Goal: Task Accomplishment & Management: Manage account settings

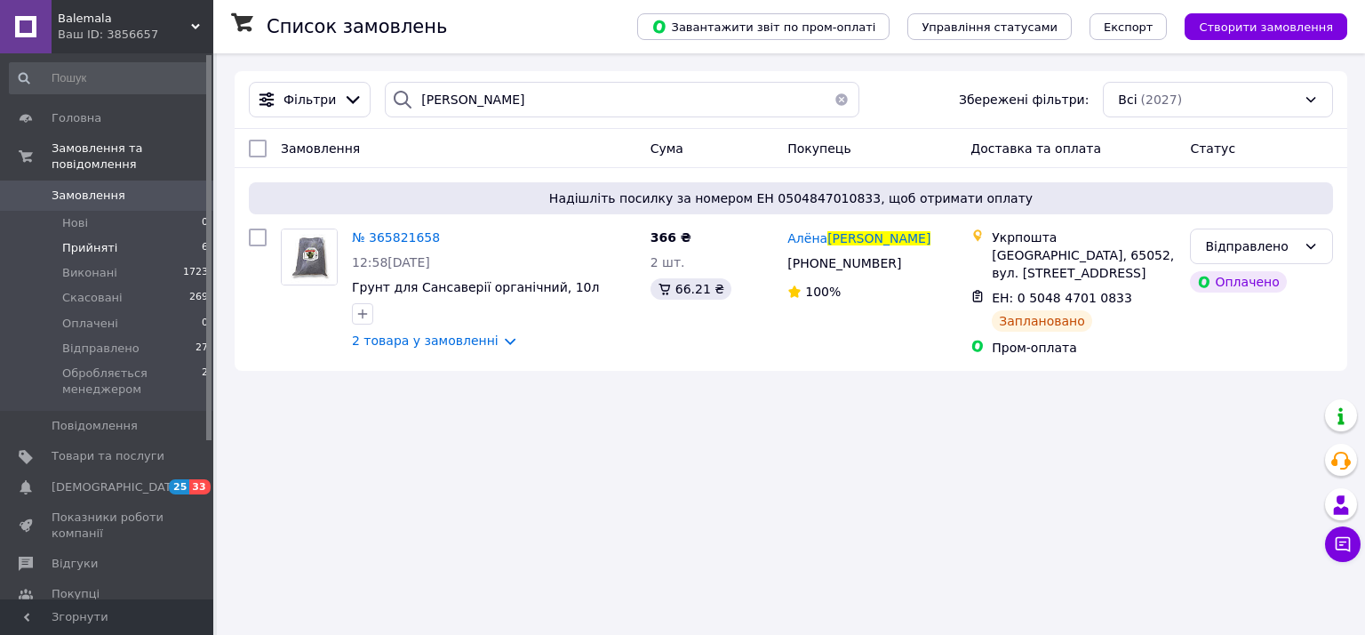
click at [106, 240] on span "Прийняті" at bounding box center [89, 248] width 55 height 16
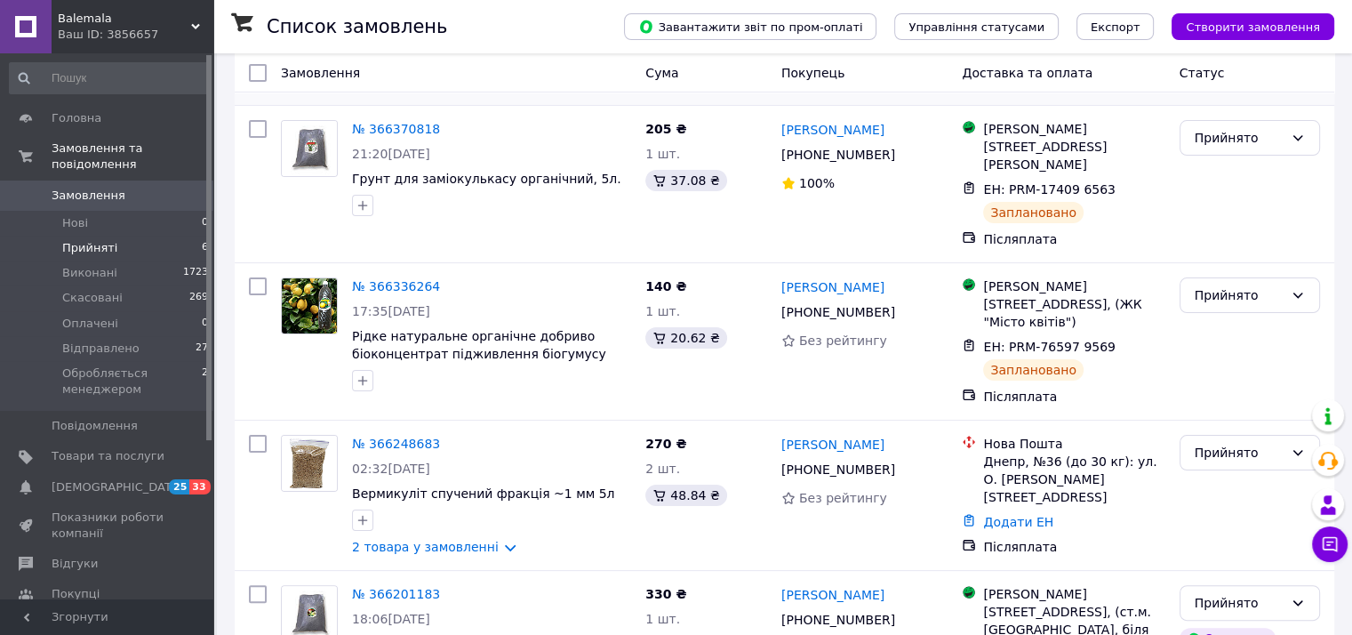
scroll to position [444, 0]
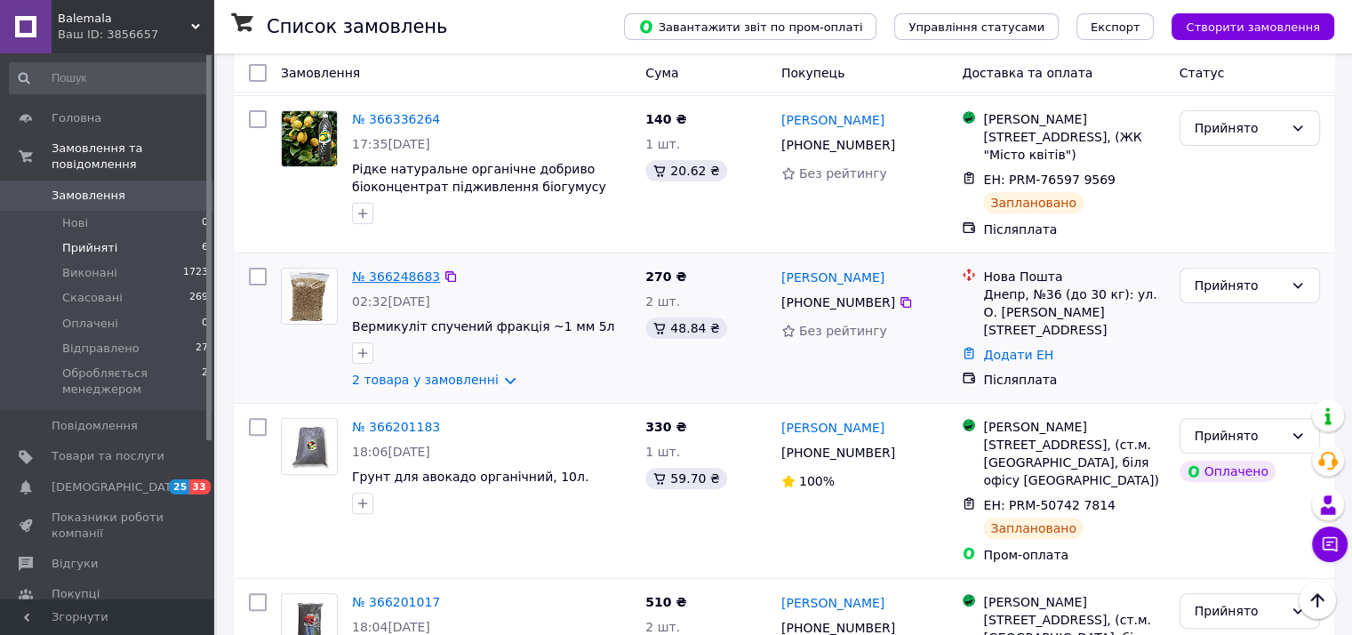
click at [381, 278] on link "№ 366248683" at bounding box center [396, 276] width 88 height 14
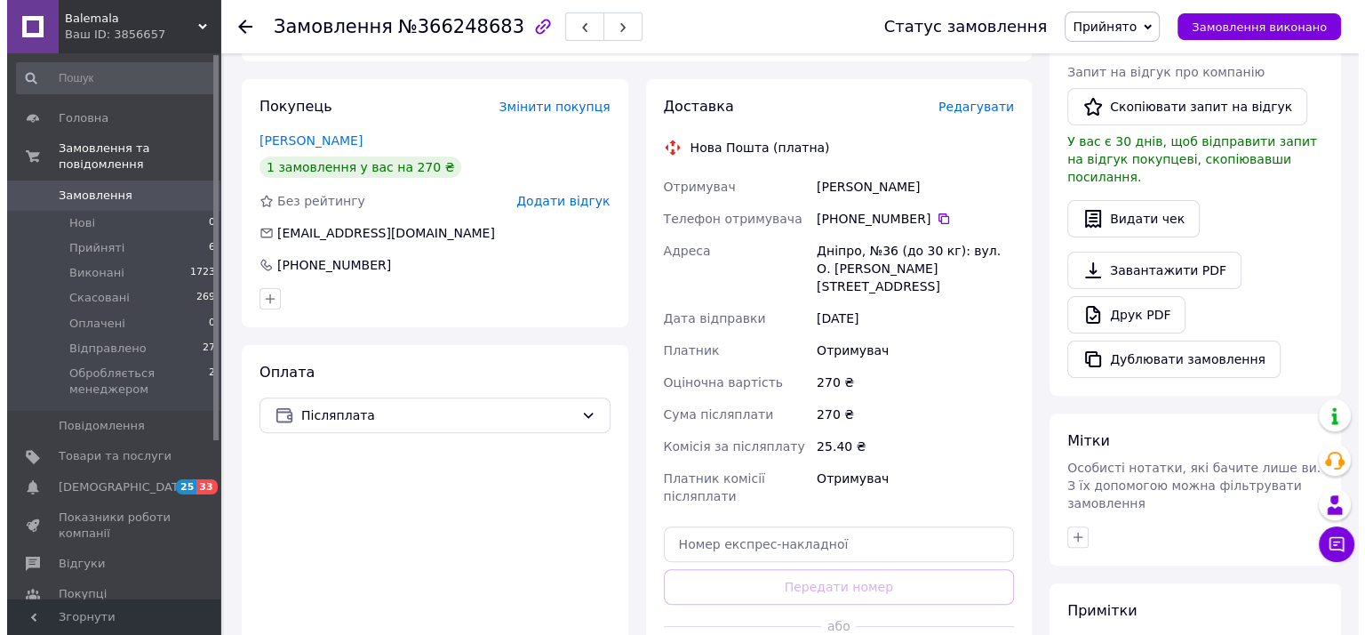
scroll to position [533, 0]
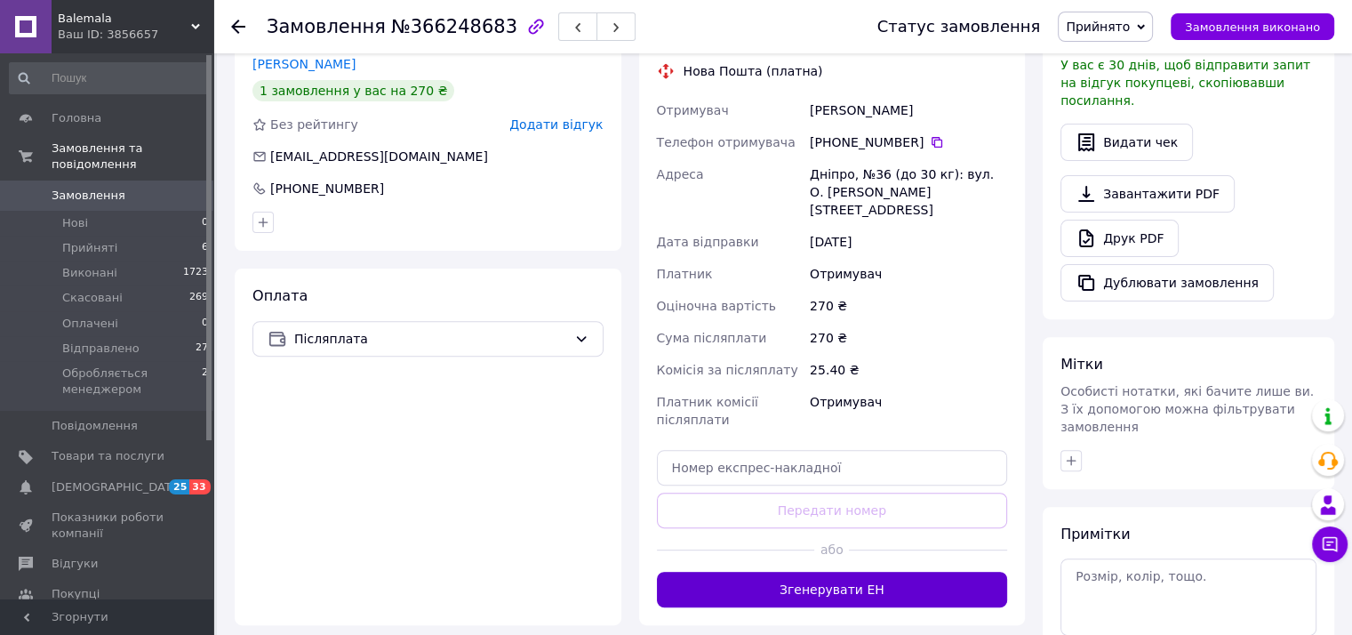
click at [848, 571] on button "Згенерувати ЕН" at bounding box center [832, 589] width 351 height 36
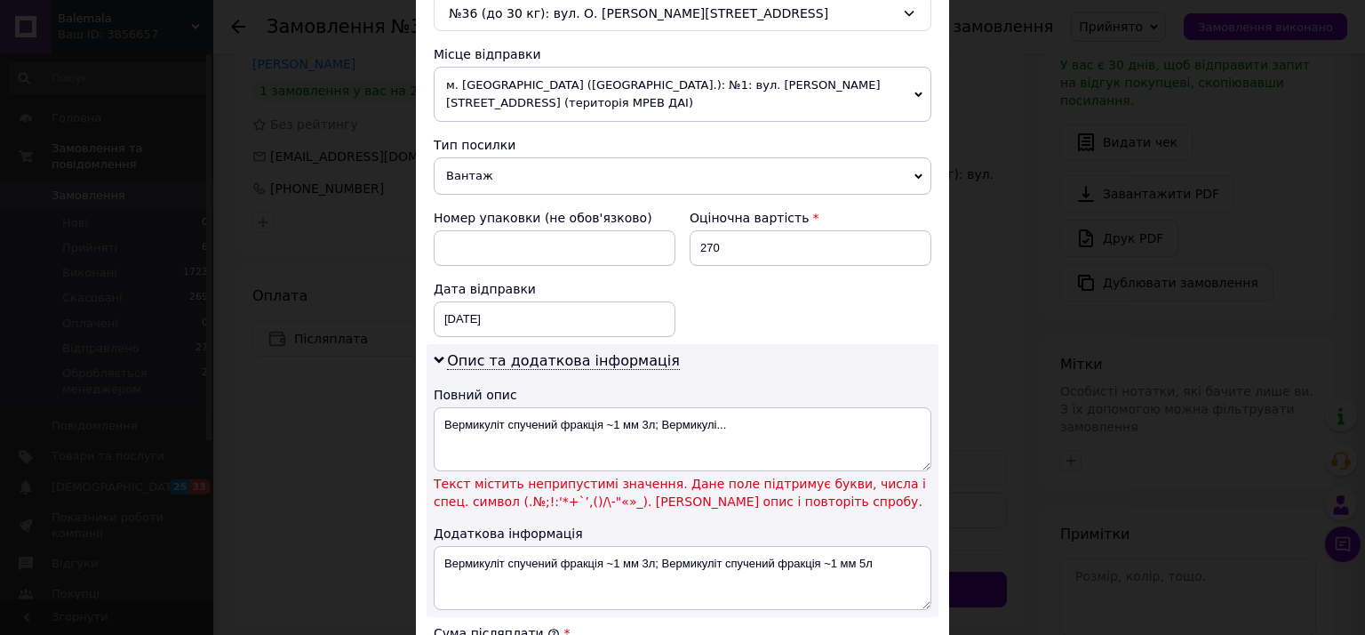
scroll to position [622, 0]
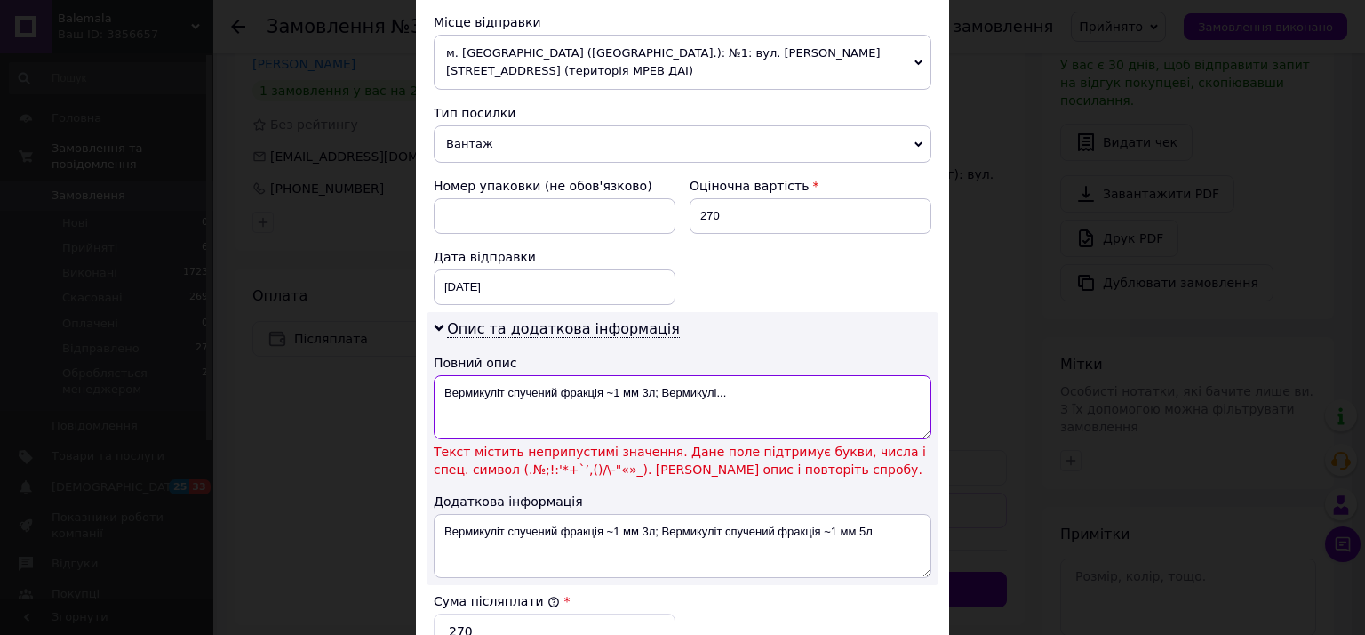
click at [611, 375] on textarea "Вермикуліт спучений фракція ~1 мм 3л; Вермикулі..." at bounding box center [683, 407] width 498 height 64
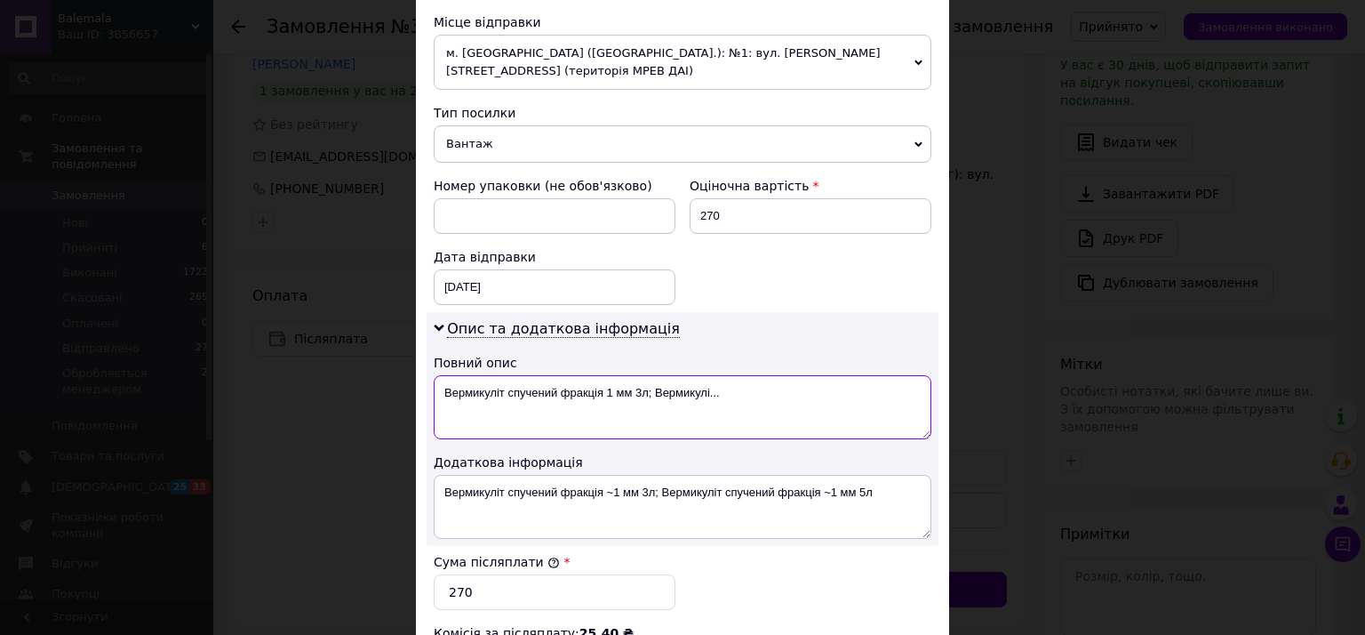
type textarea "Вермикуліт спучений фракція 1 мм 3л; Вермикулі..."
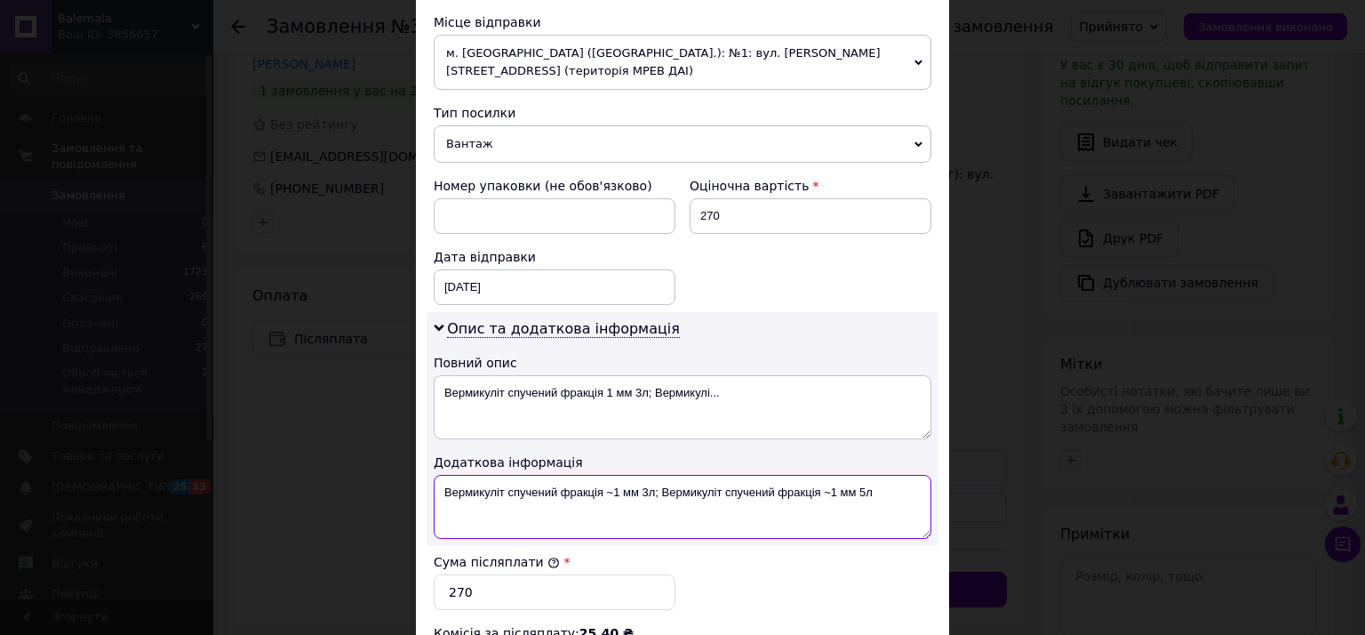
click at [611, 475] on textarea "Вермикуліт спучений фракція ~1 мм 3л; Вермикуліт спучений фракція ~1 мм 5л" at bounding box center [683, 507] width 498 height 64
click at [822, 475] on textarea "Вермикуліт спучений фракція 1 мм 3л; Вермикуліт спучений фракція ~1 мм 5л" at bounding box center [683, 507] width 498 height 64
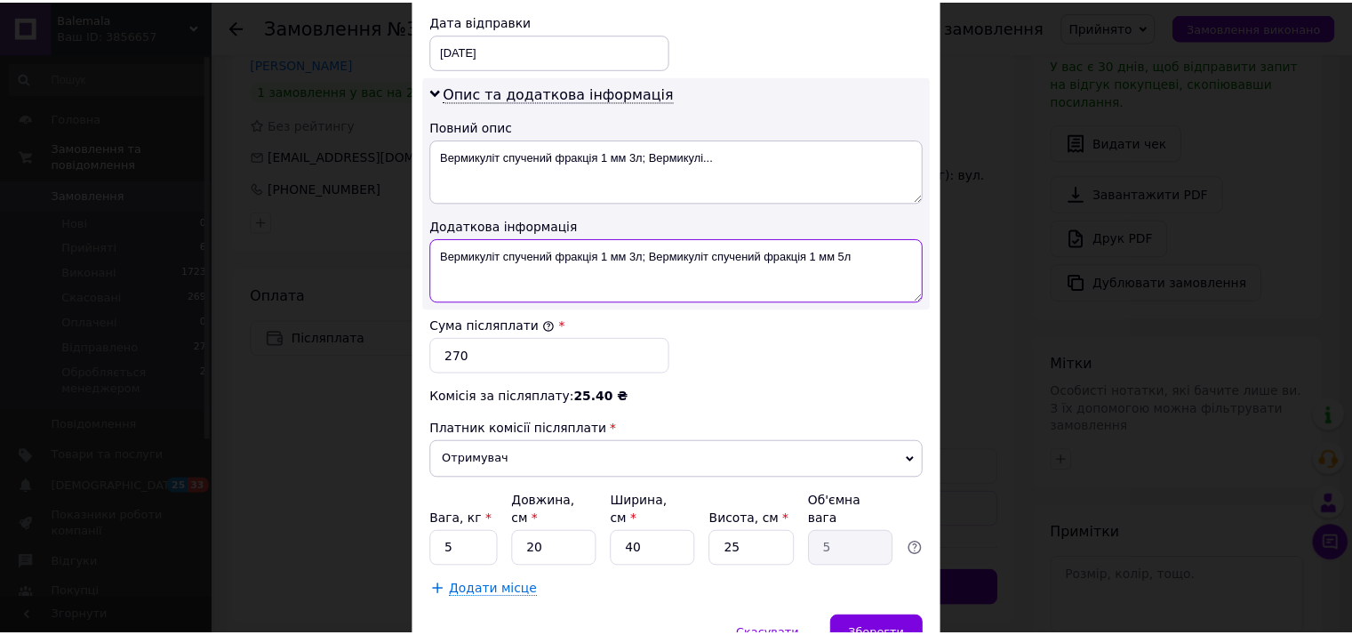
scroll to position [889, 0]
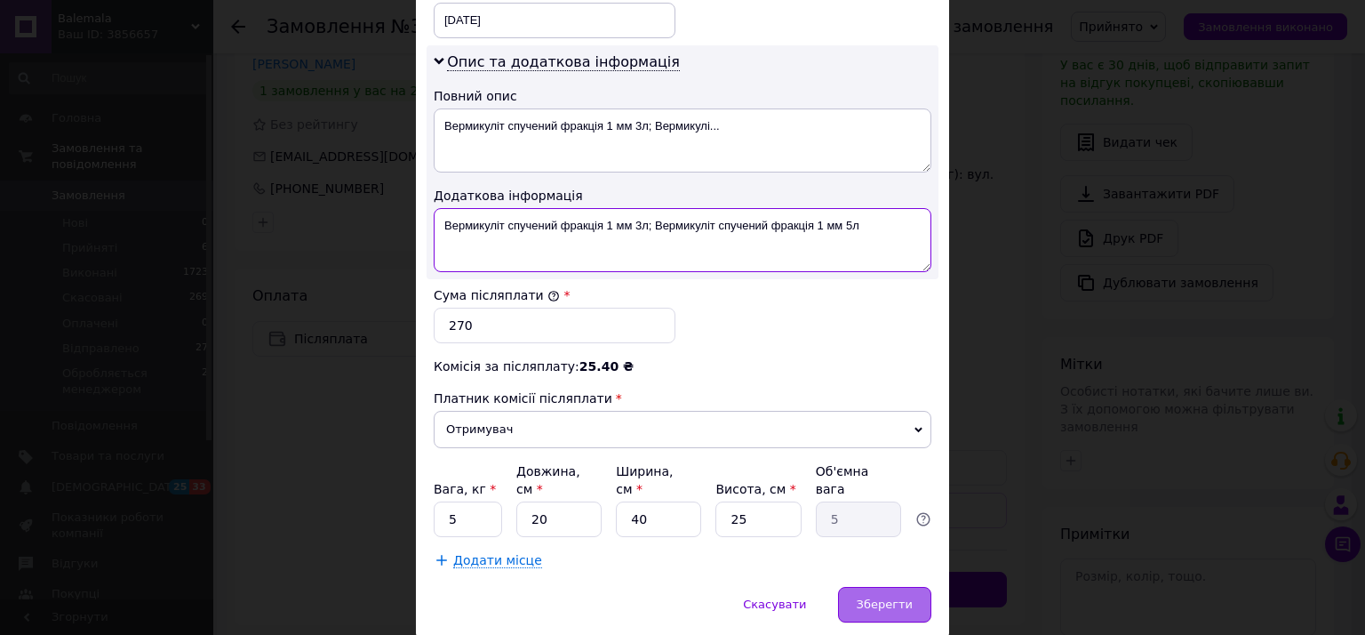
type textarea "Вермикуліт спучений фракція 1 мм 3л; Вермикуліт спучений фракція 1 мм 5л"
click at [882, 597] on span "Зберегти" at bounding box center [885, 603] width 56 height 13
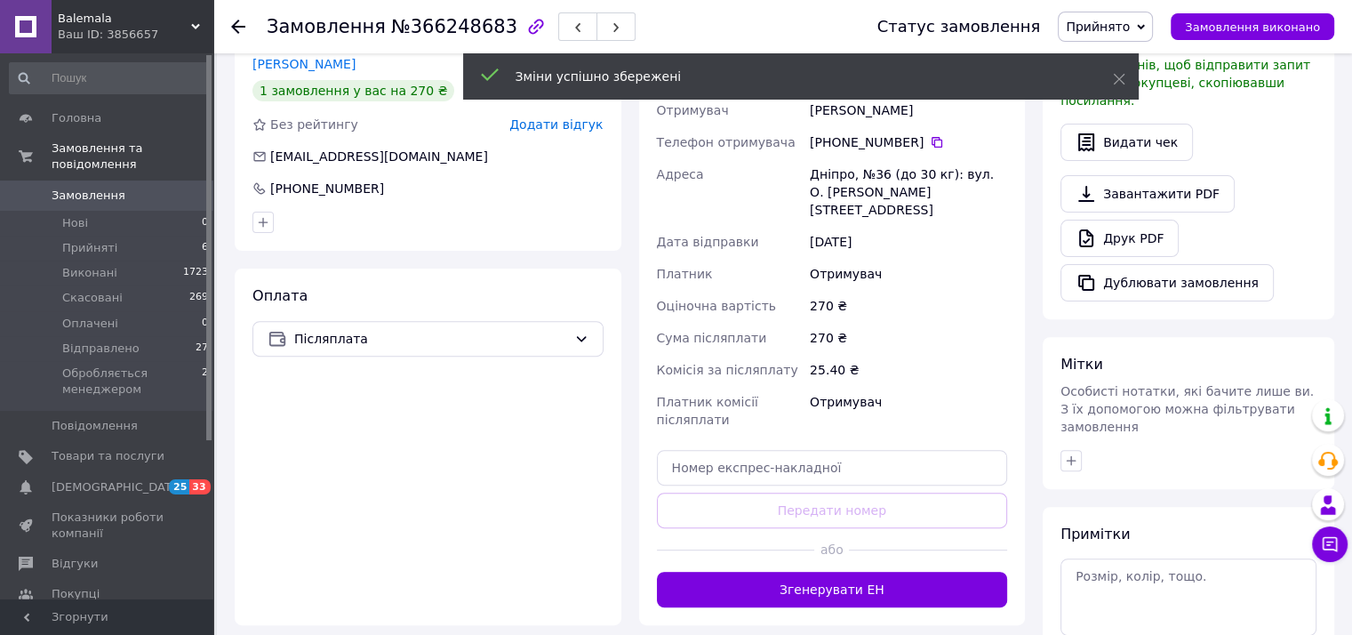
click at [1125, 73] on div "Зміни успішно збережені" at bounding box center [800, 76] width 675 height 46
click at [1121, 74] on icon at bounding box center [1119, 79] width 12 height 12
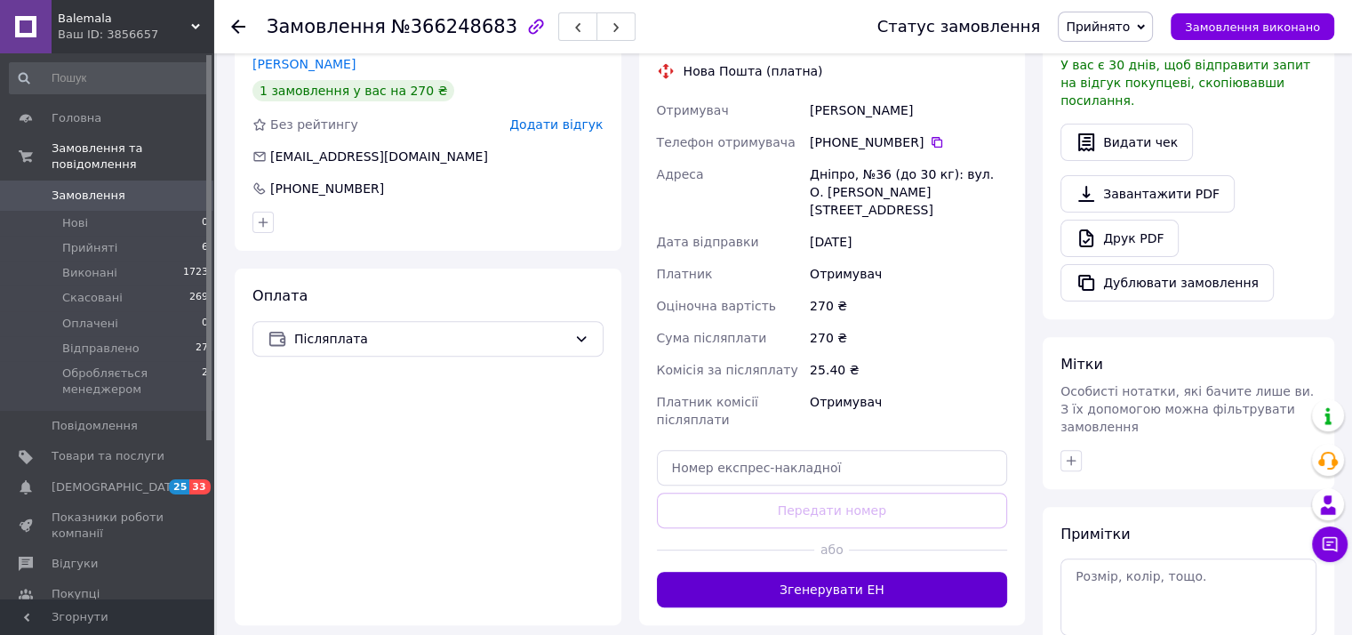
click at [863, 571] on button "Згенерувати ЕН" at bounding box center [832, 589] width 351 height 36
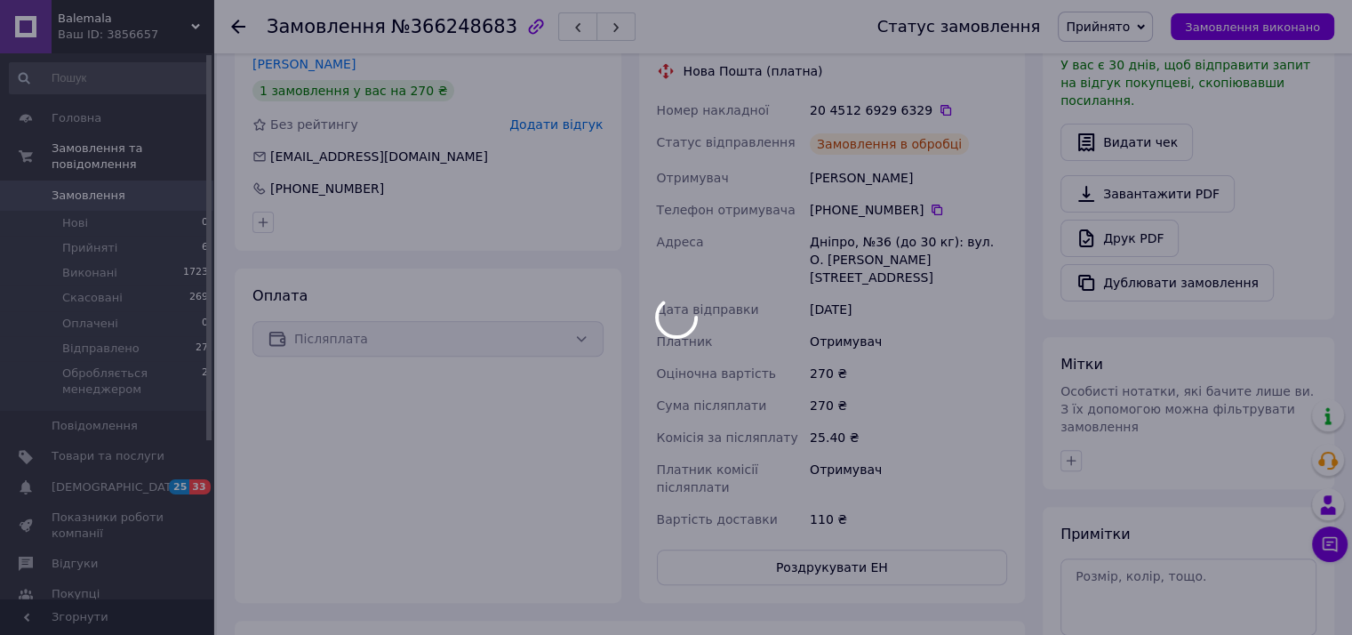
scroll to position [21, 0]
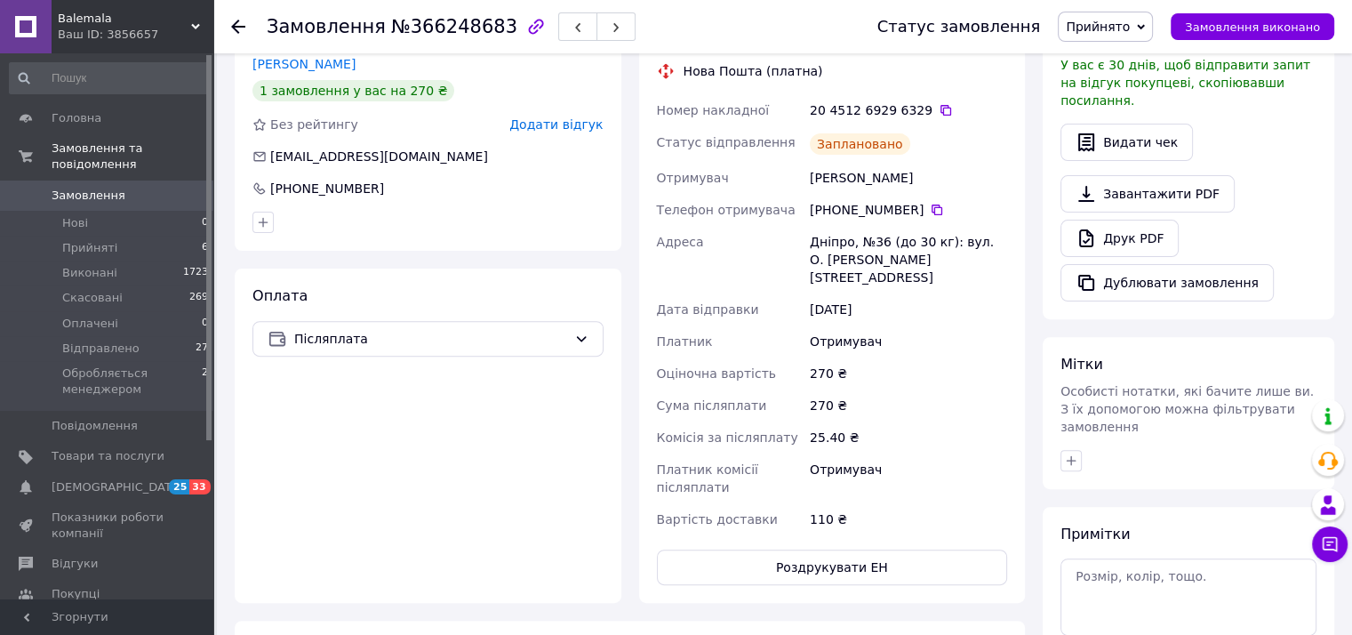
click at [1108, 20] on span "Прийнято" at bounding box center [1098, 27] width 64 height 14
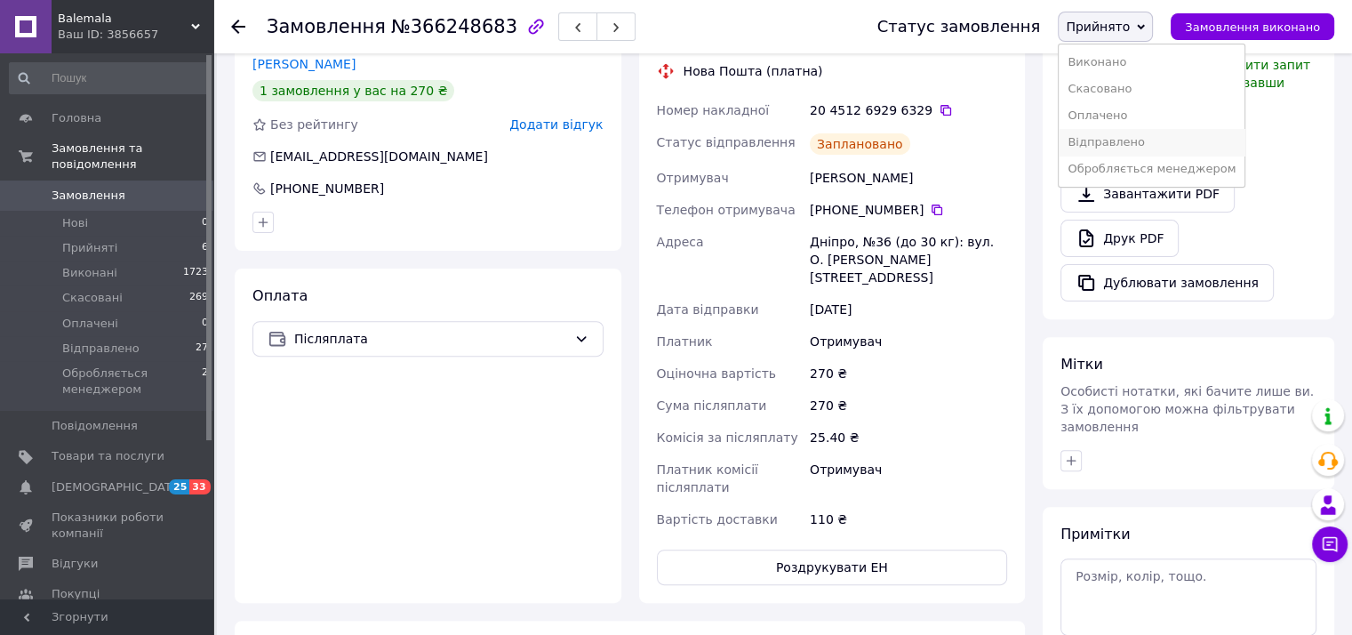
click at [1127, 141] on li "Відправлено" at bounding box center [1152, 142] width 186 height 27
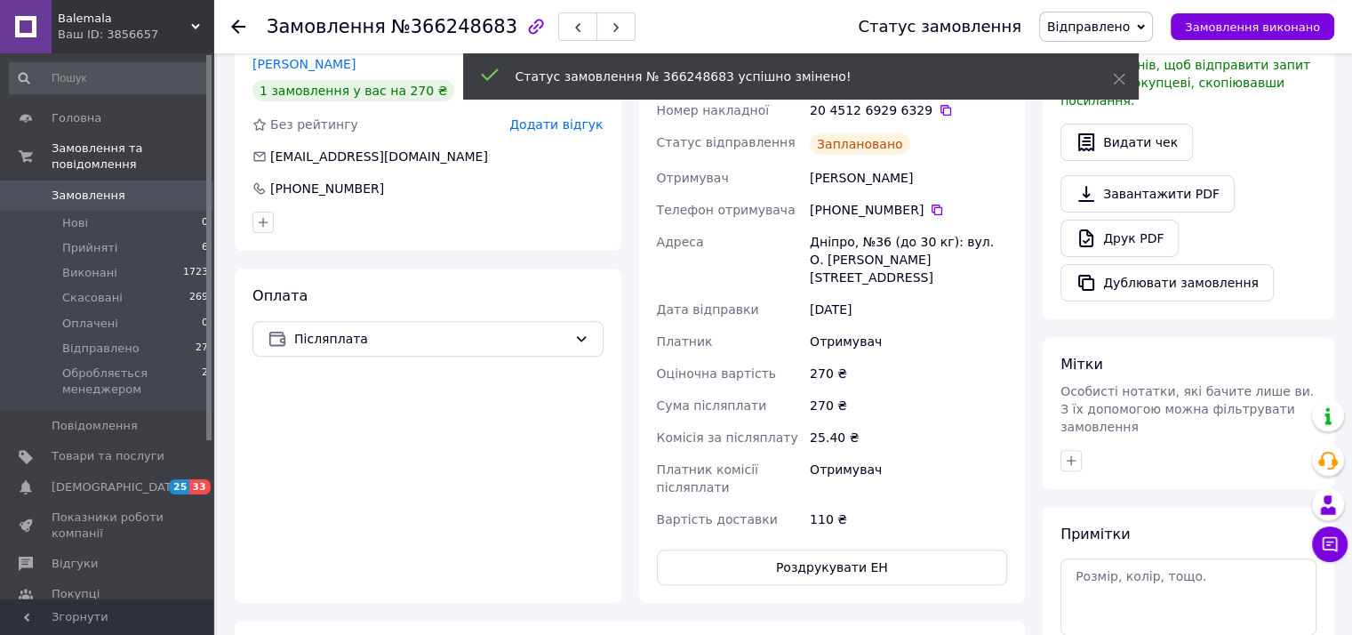
scroll to position [64, 0]
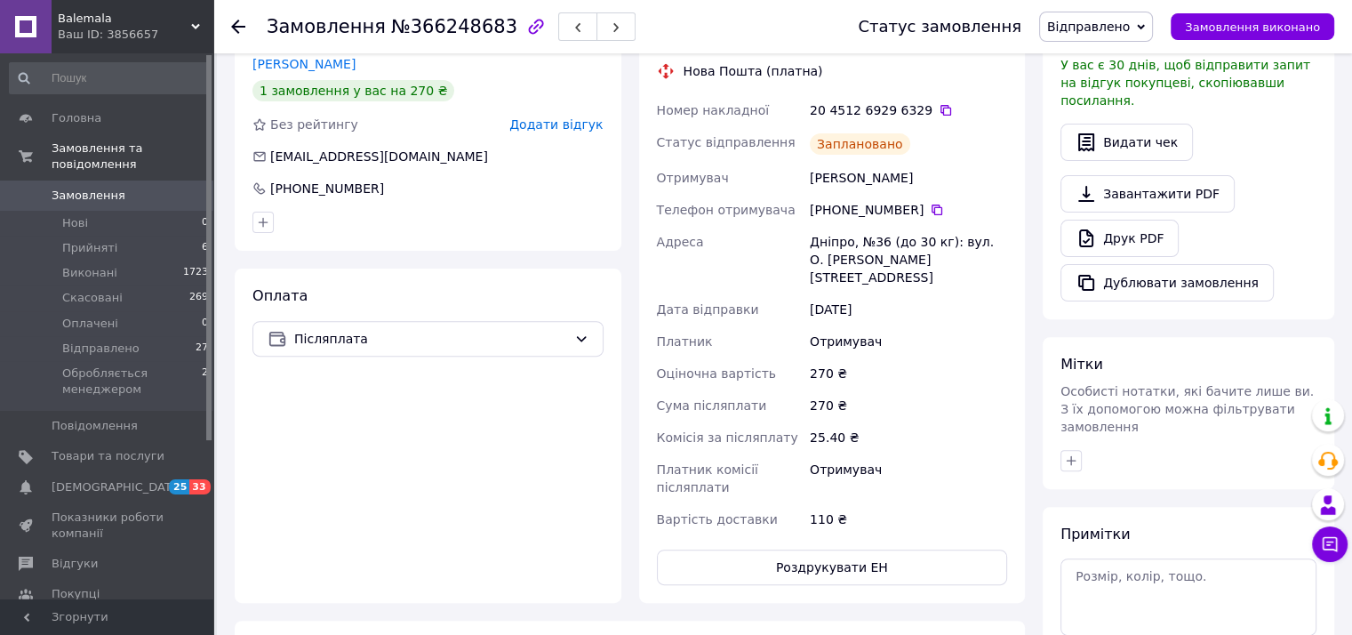
click at [236, 31] on use at bounding box center [238, 27] width 14 height 14
